Goal: Task Accomplishment & Management: Manage account settings

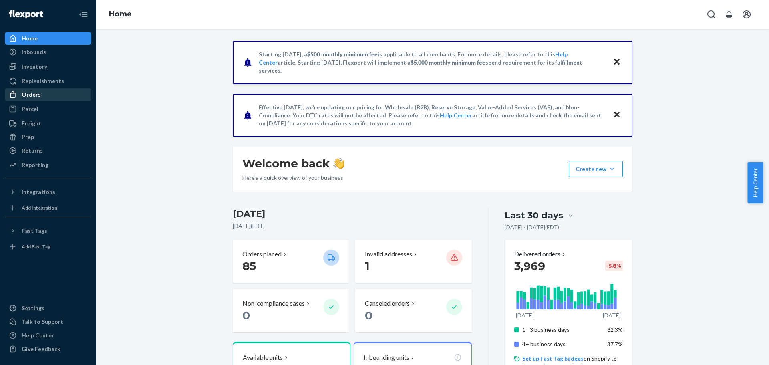
click at [41, 97] on div "Orders" at bounding box center [48, 94] width 85 height 11
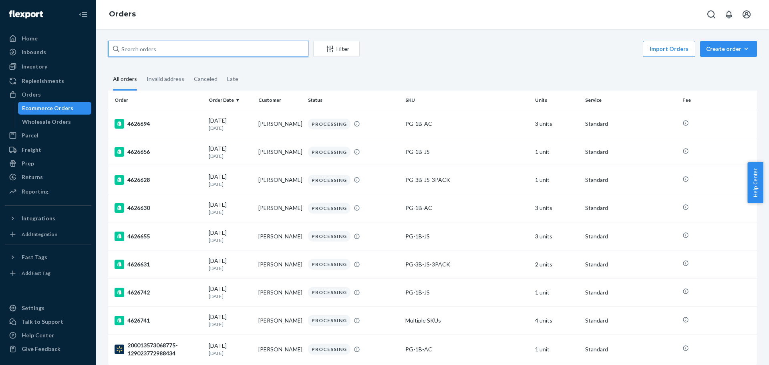
click at [176, 54] on input "text" at bounding box center [208, 49] width 200 height 16
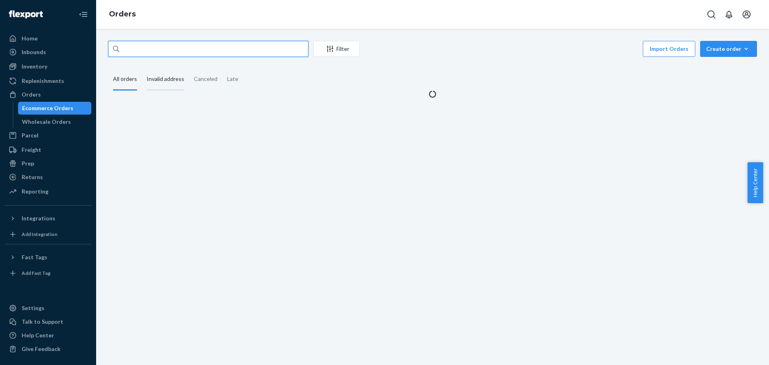
paste input "[PERSON_NAME]"
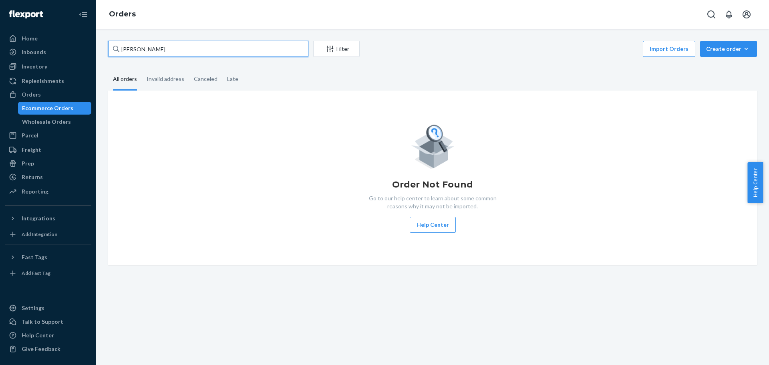
click at [123, 50] on input "[PERSON_NAME]" at bounding box center [208, 49] width 200 height 16
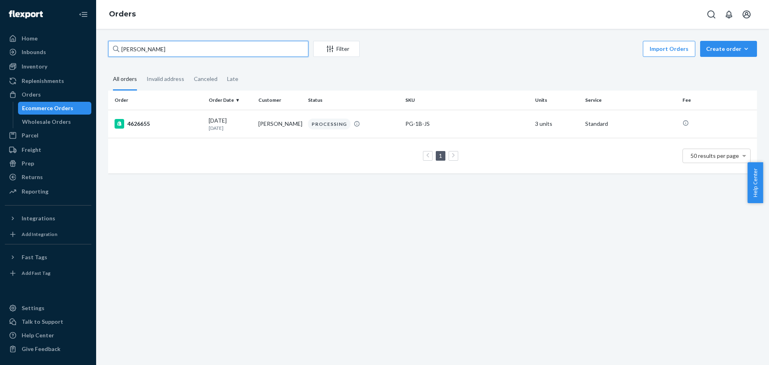
type input "[PERSON_NAME]"
click at [319, 129] on td "PROCESSING" at bounding box center [353, 124] width 97 height 28
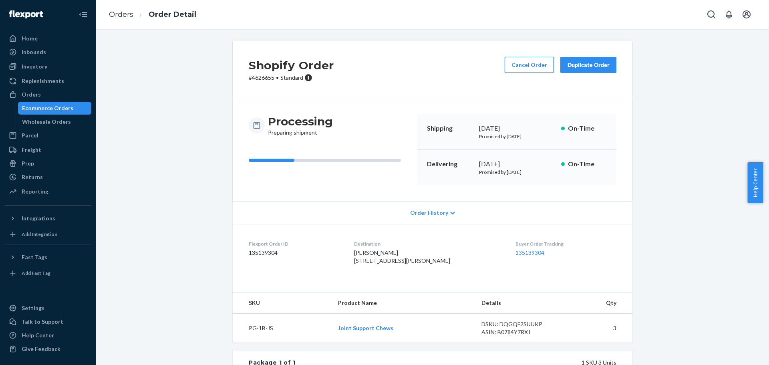
click at [523, 70] on button "Cancel Order" at bounding box center [528, 65] width 49 height 16
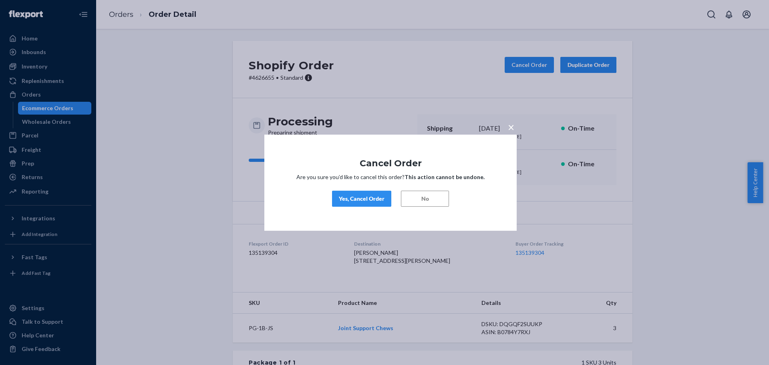
click at [369, 205] on button "Yes, Cancel Order" at bounding box center [361, 199] width 59 height 16
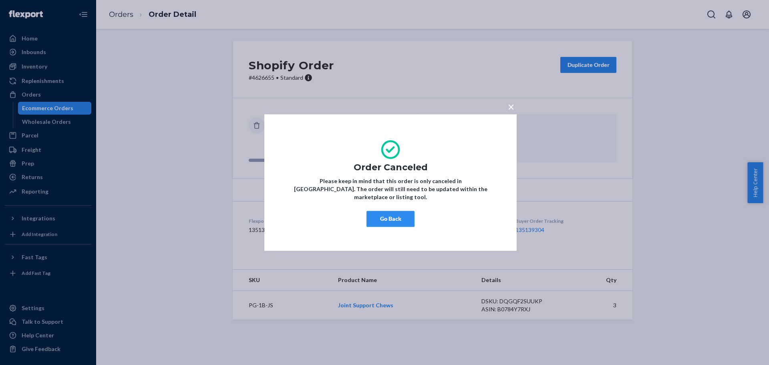
click at [395, 214] on button "Go Back" at bounding box center [390, 219] width 48 height 16
